Goal: Find specific page/section: Find specific page/section

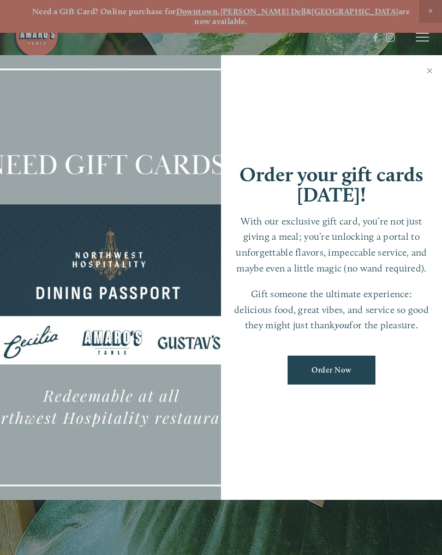
click at [435, 70] on link "Close" at bounding box center [430, 72] width 21 height 31
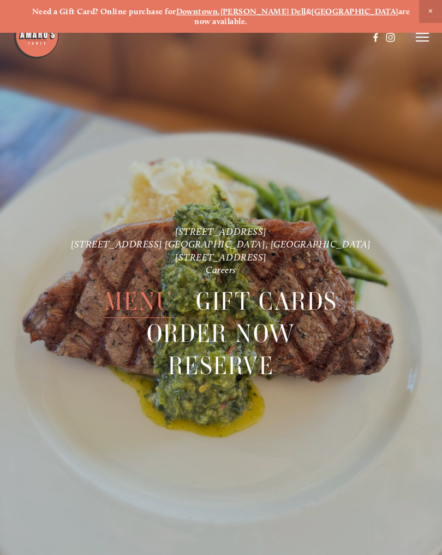
click at [142, 291] on span "Menu" at bounding box center [138, 301] width 69 height 33
click at [138, 290] on span "Menu" at bounding box center [138, 301] width 69 height 33
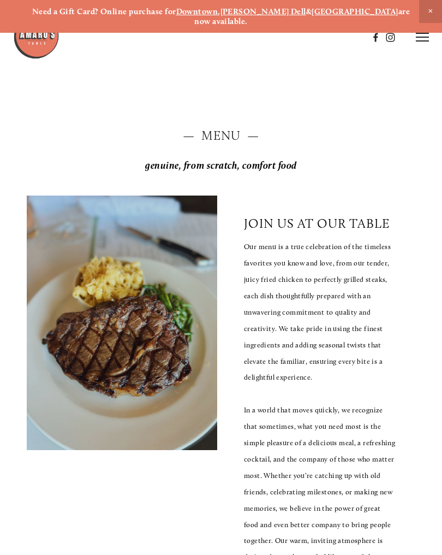
click at [420, 37] on line at bounding box center [422, 37] width 13 height 0
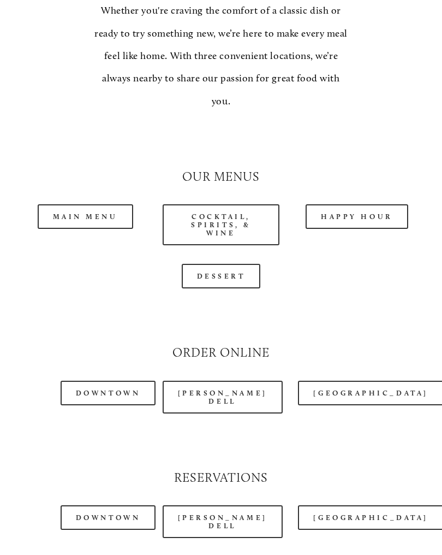
scroll to position [892, 0]
click at [369, 204] on link "Happy Hour" at bounding box center [357, 216] width 103 height 25
